Goal: Task Accomplishment & Management: Manage account settings

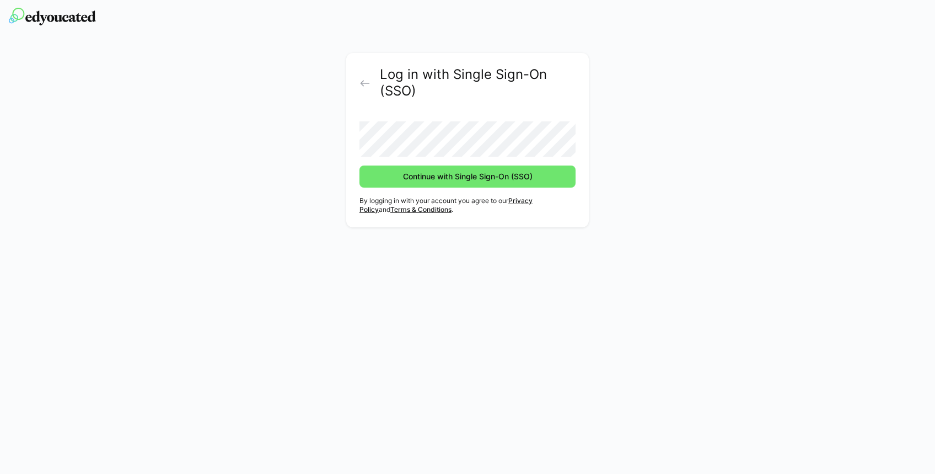
click at [364, 82] on eds-icon at bounding box center [364, 83] width 11 height 11
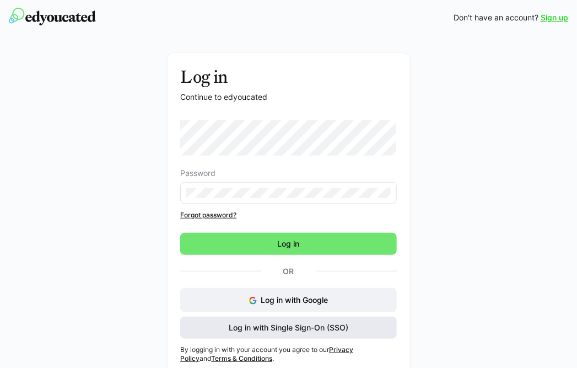
click at [291, 326] on span "Log in with Single Sign-On (SSO)" at bounding box center [288, 327] width 123 height 11
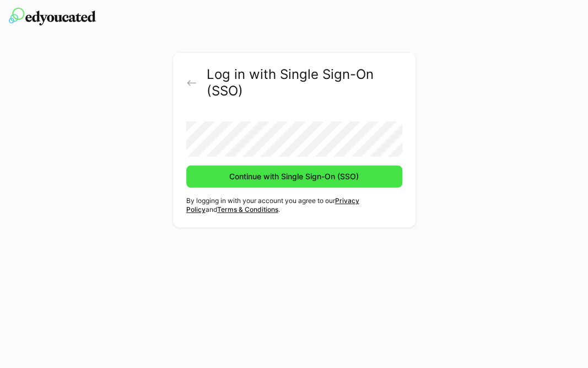
click at [290, 179] on span "Continue with Single Sign-On (SSO)" at bounding box center [294, 176] width 133 height 11
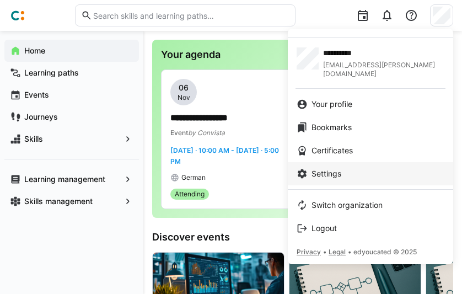
click at [330, 168] on span "Settings" at bounding box center [326, 173] width 30 height 11
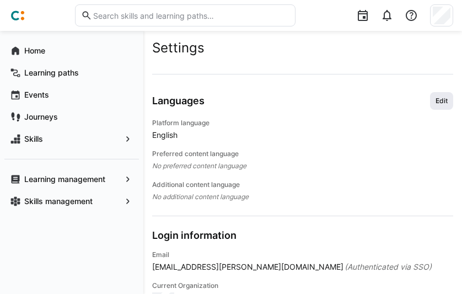
click at [439, 100] on span "Edit" at bounding box center [441, 100] width 14 height 9
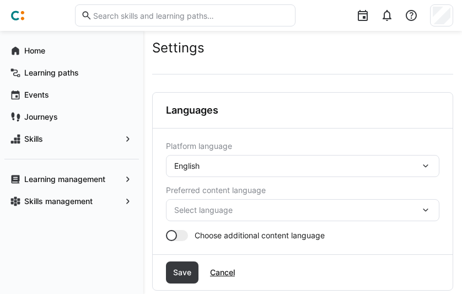
click at [424, 164] on eds-icon at bounding box center [425, 165] width 11 height 11
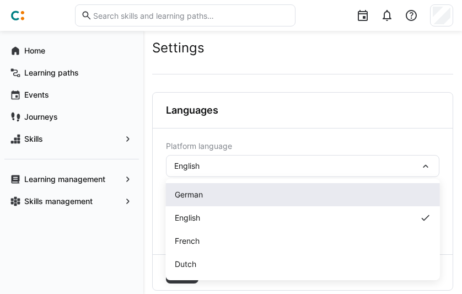
click at [197, 192] on span "German" at bounding box center [189, 194] width 28 height 11
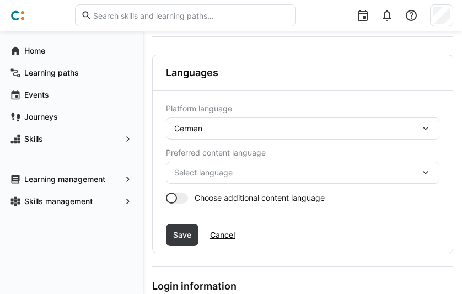
scroll to position [55, 0]
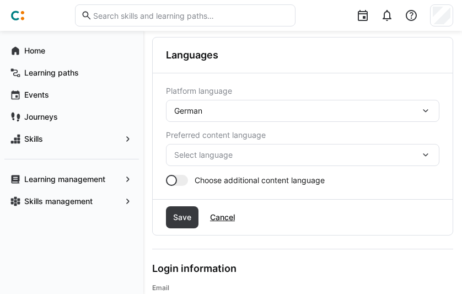
click at [428, 154] on eds-icon at bounding box center [425, 154] width 11 height 11
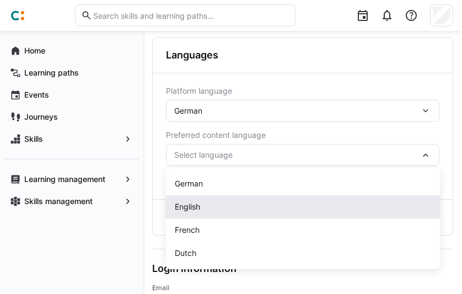
click at [194, 205] on span "English" at bounding box center [187, 206] width 25 height 11
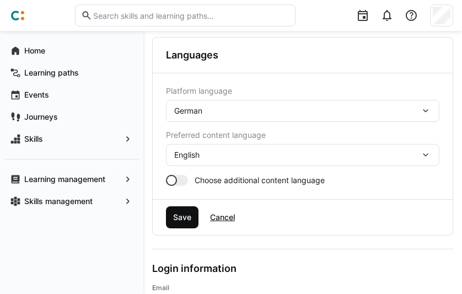
click at [184, 218] on span "Save" at bounding box center [181, 217] width 21 height 11
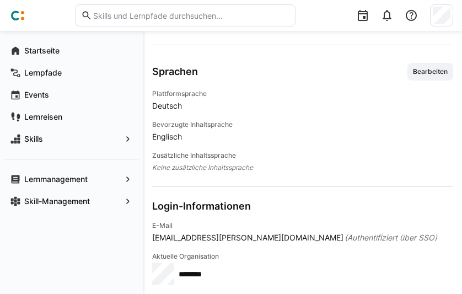
scroll to position [28, 0]
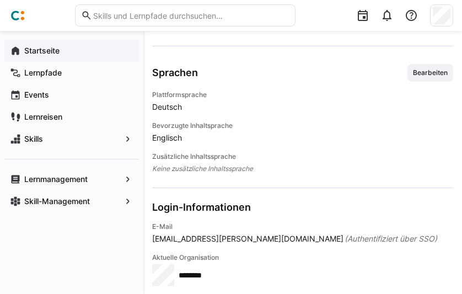
click at [0, 0] on app-navigation-label "Startseite" at bounding box center [0, 0] width 0 height 0
